Goal: Information Seeking & Learning: Understand process/instructions

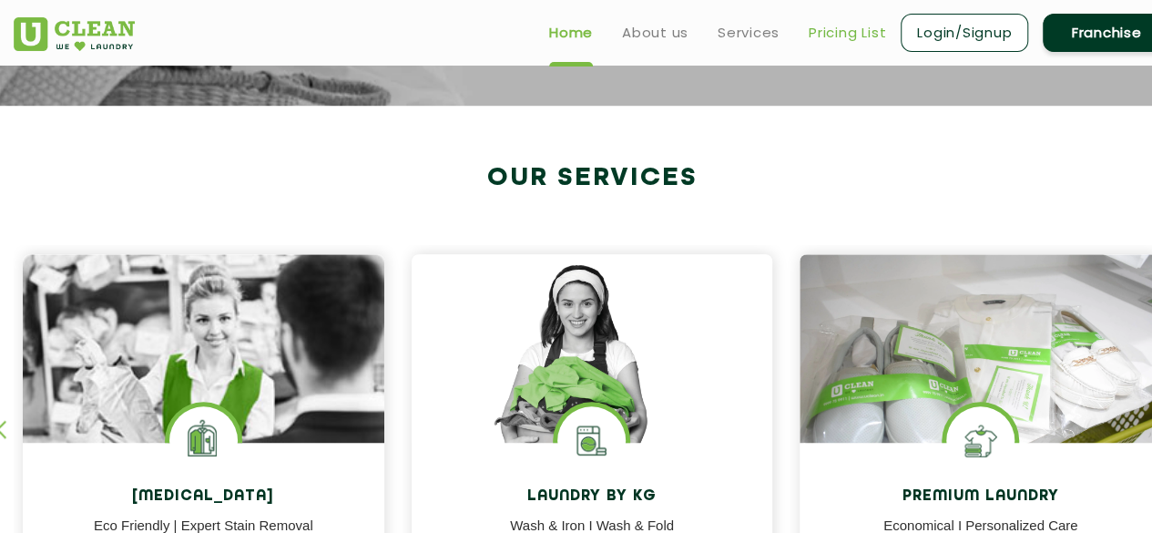
scroll to position [542, 0]
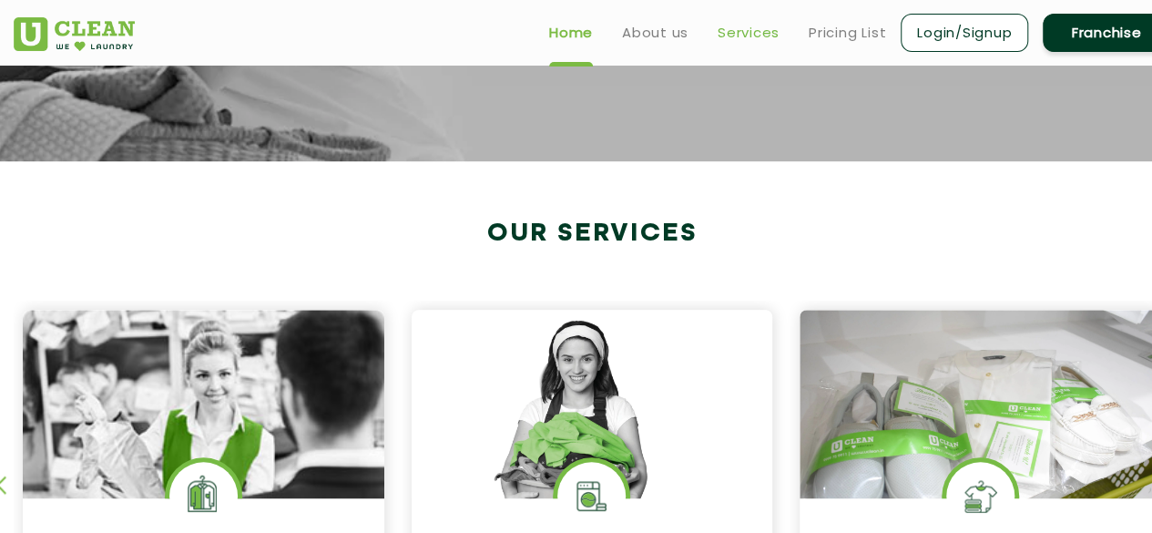
click at [775, 31] on link "Services" at bounding box center [749, 33] width 62 height 22
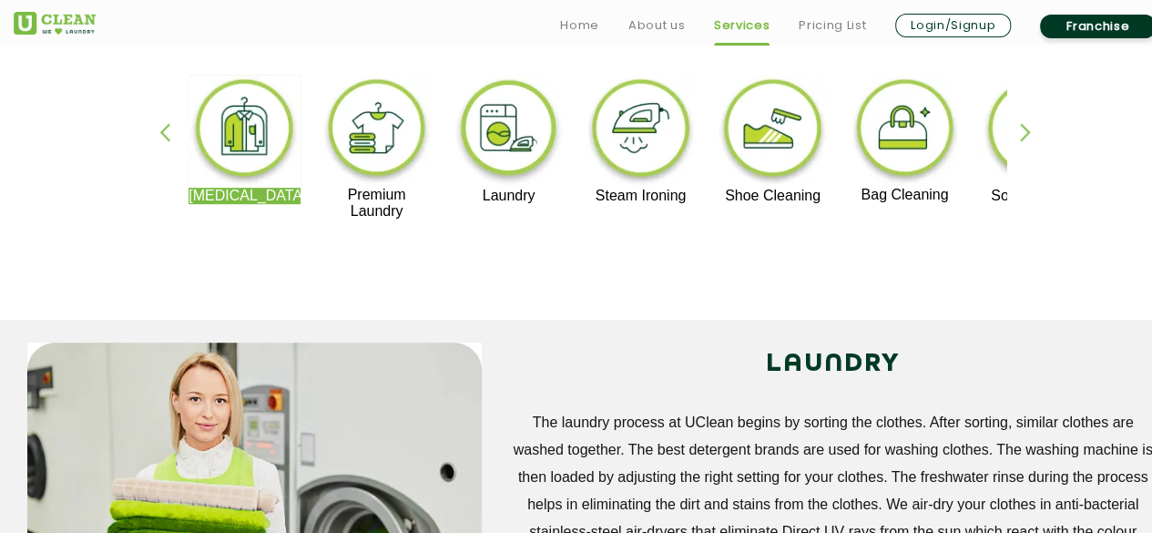
scroll to position [448, 0]
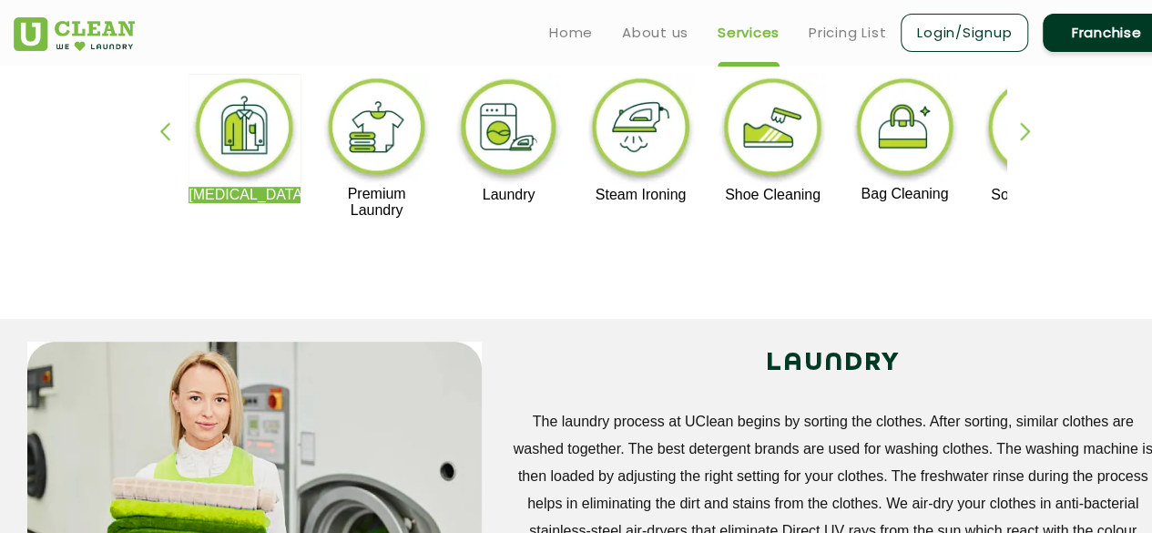
click at [787, 151] on img at bounding box center [773, 130] width 112 height 113
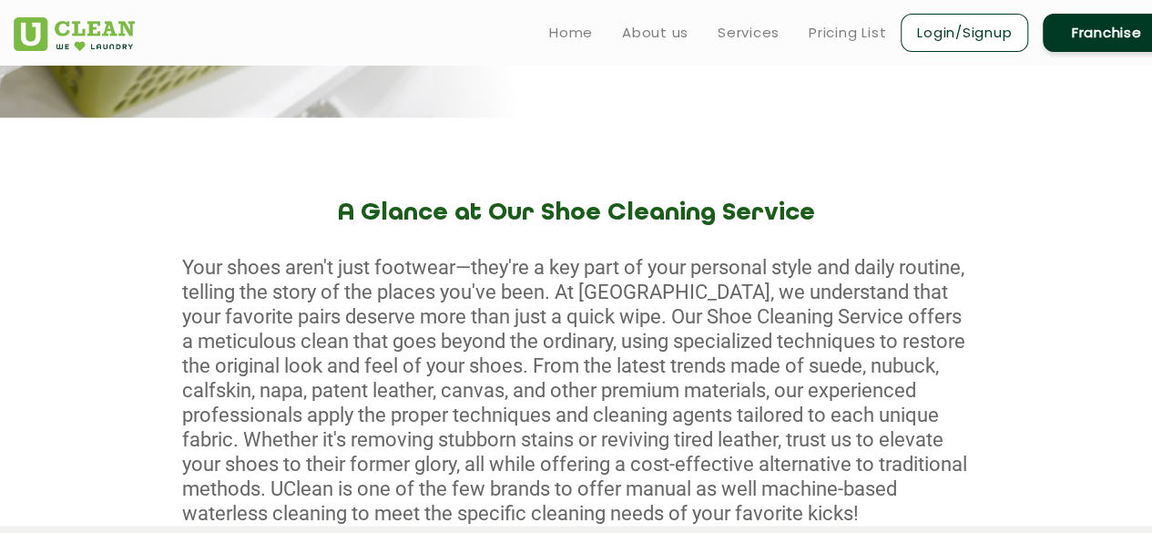
scroll to position [573, 0]
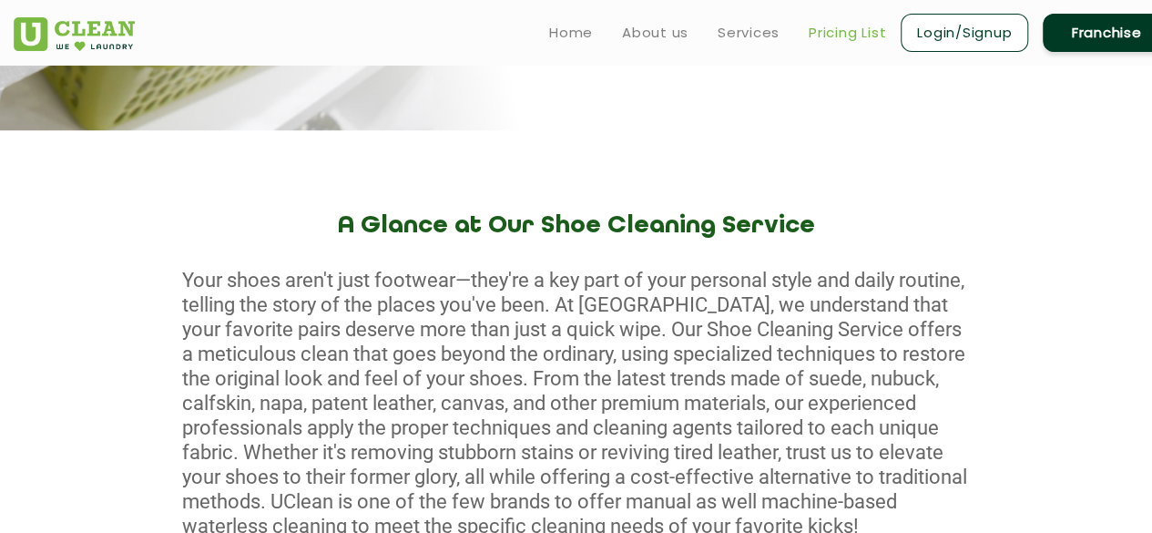
click at [851, 32] on link "Pricing List" at bounding box center [847, 33] width 77 height 22
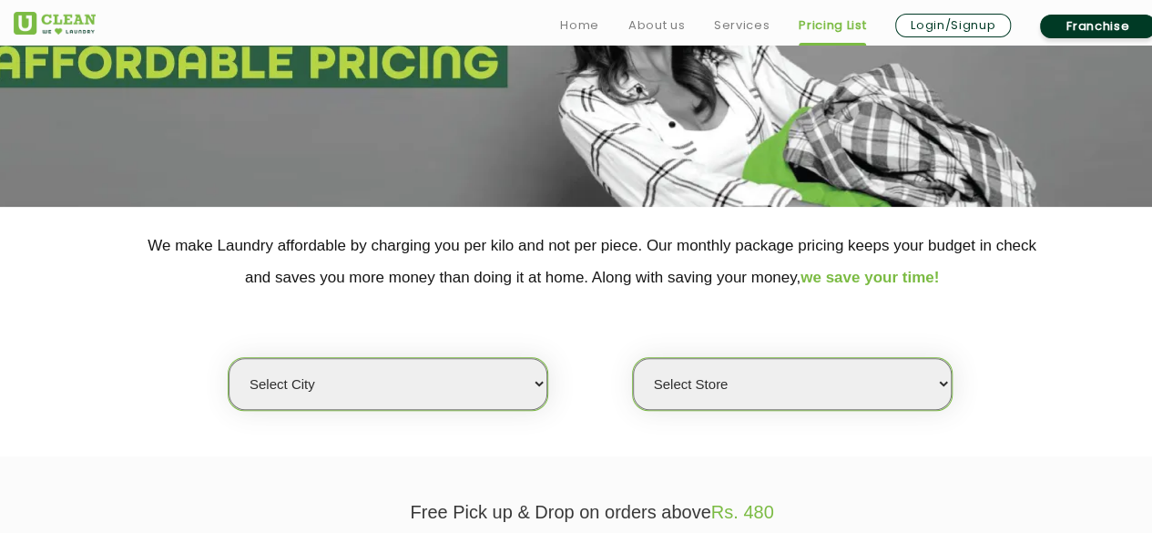
scroll to position [380, 0]
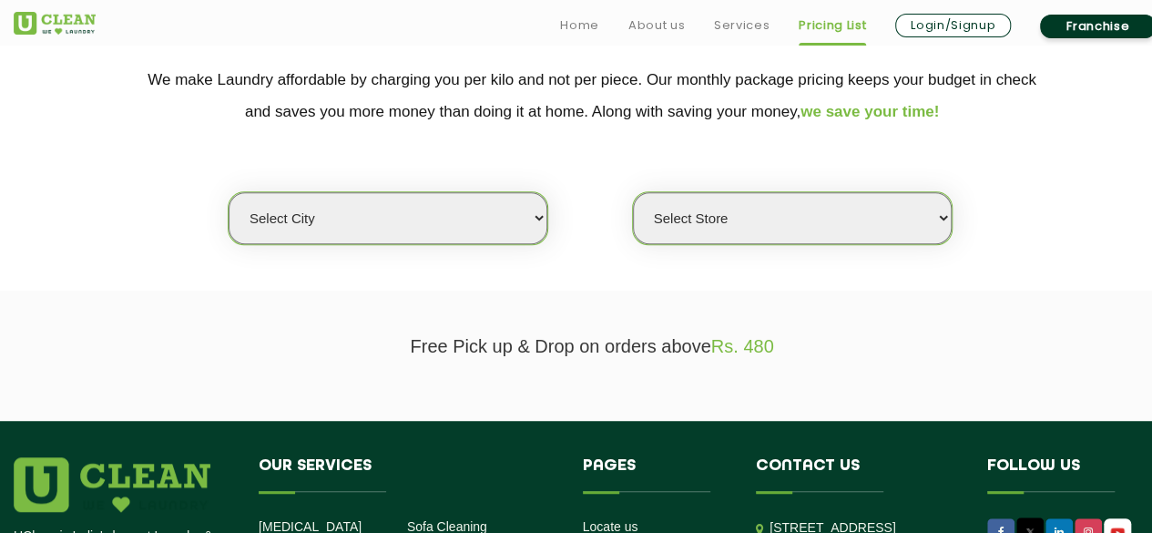
click at [489, 239] on select "Select city [GEOGRAPHIC_DATA] [GEOGRAPHIC_DATA] [GEOGRAPHIC_DATA] [GEOGRAPHIC_D…" at bounding box center [388, 218] width 319 height 52
select select "18"
click at [229, 192] on select "Select city [GEOGRAPHIC_DATA] [GEOGRAPHIC_DATA] [GEOGRAPHIC_DATA] [GEOGRAPHIC_D…" at bounding box center [388, 218] width 319 height 52
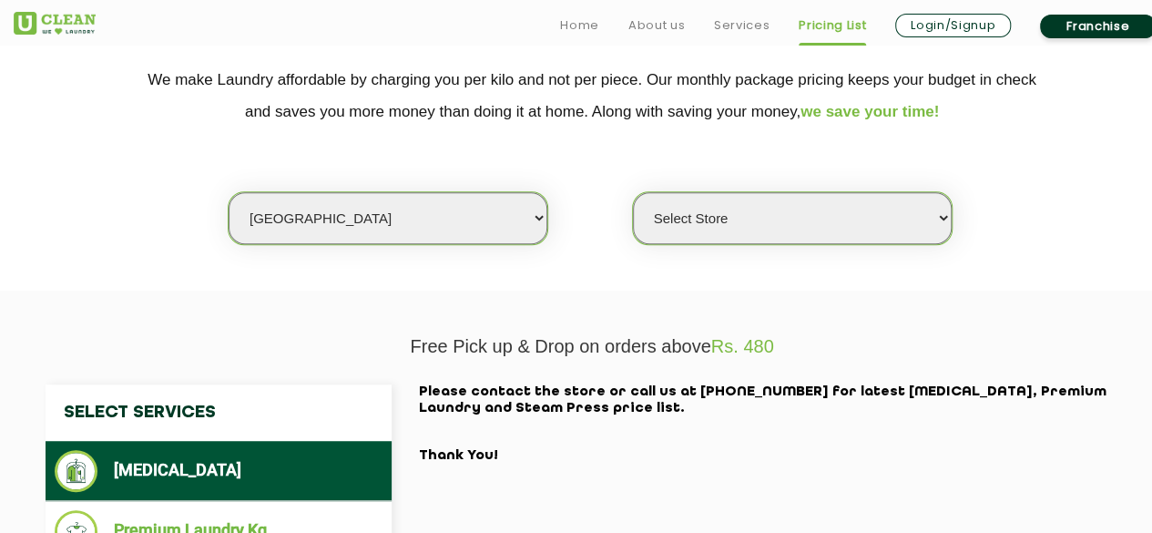
click at [729, 214] on select "Select Store [GEOGRAPHIC_DATA] [GEOGRAPHIC_DATA] [PERSON_NAME][GEOGRAPHIC_DATA]…" at bounding box center [792, 218] width 319 height 52
select select "226"
click at [633, 192] on select "Select Store [GEOGRAPHIC_DATA] [GEOGRAPHIC_DATA] [PERSON_NAME][GEOGRAPHIC_DATA]…" at bounding box center [792, 218] width 319 height 52
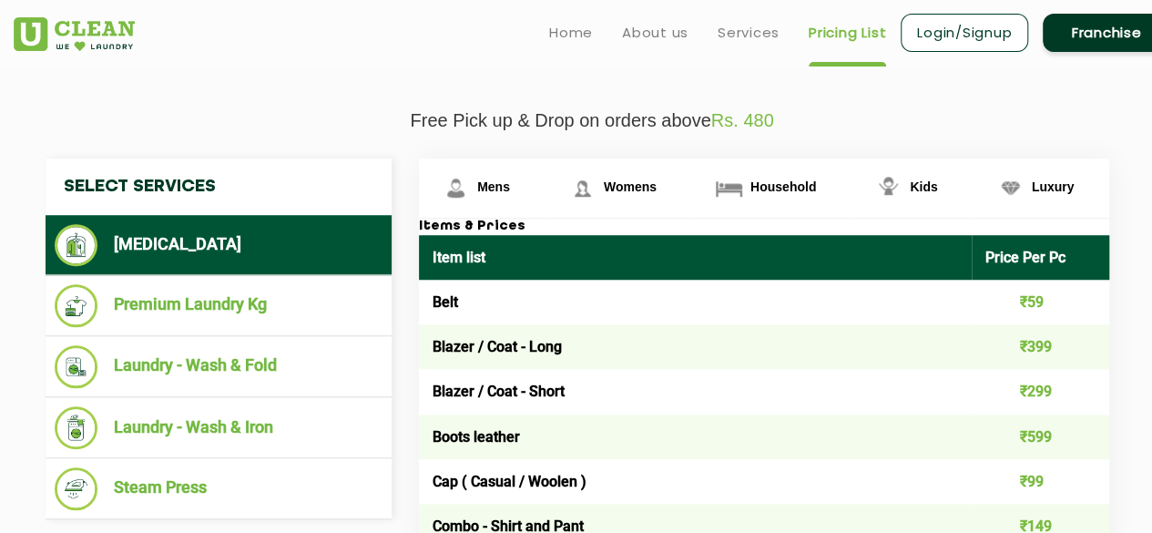
scroll to position [621, 0]
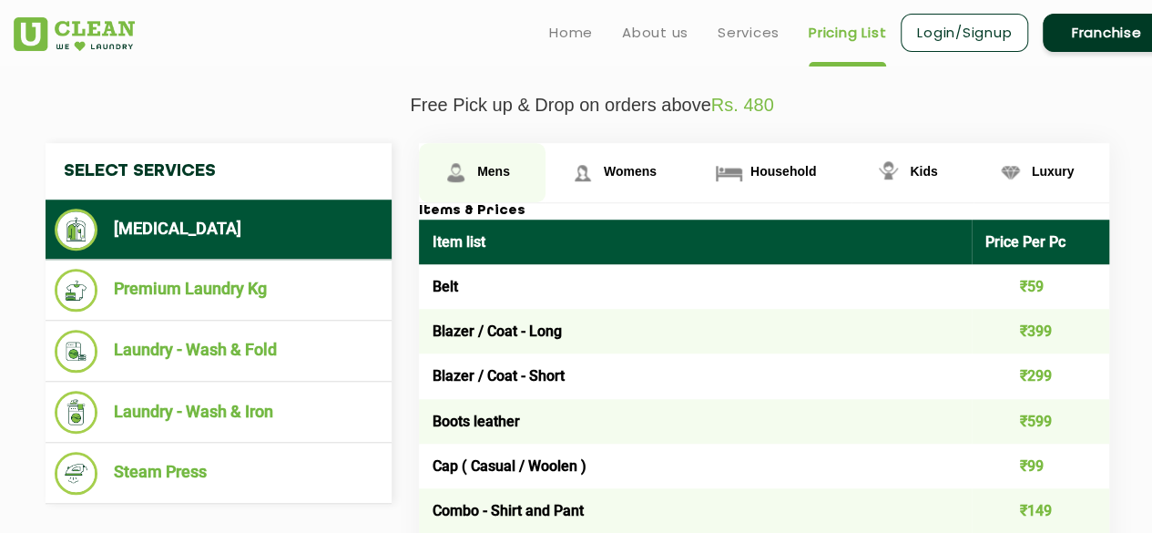
click at [484, 168] on span "Mens" at bounding box center [493, 171] width 33 height 15
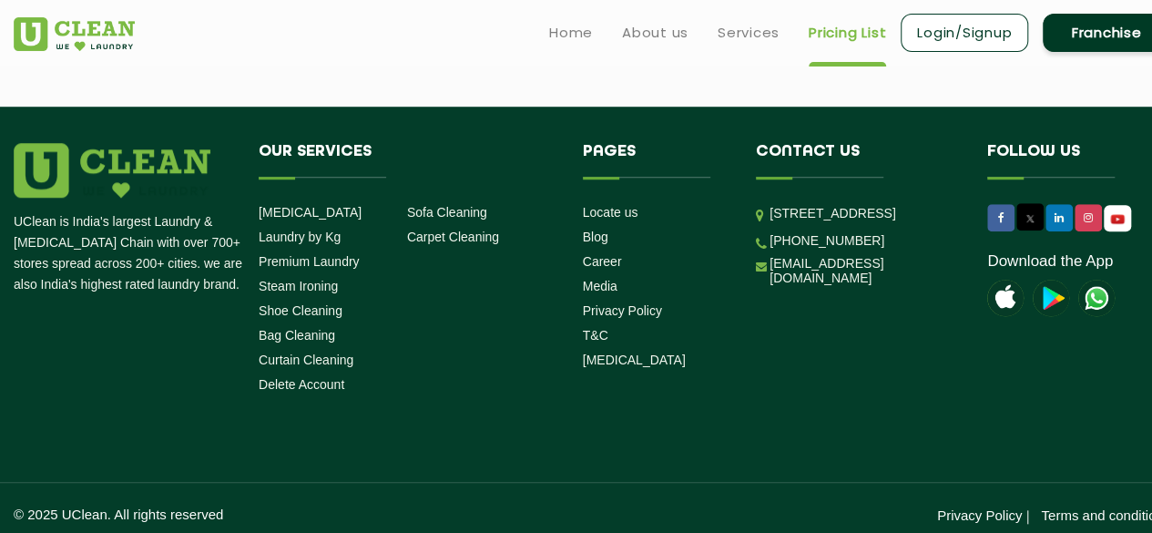
scroll to position [4073, 0]
